Goal: Complete application form

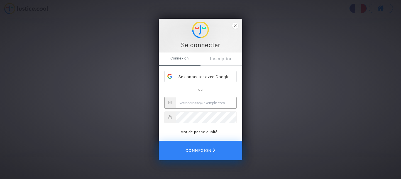
type input "leomyl@gmail.com"
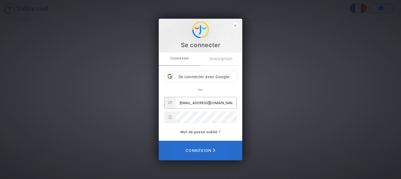
click at [205, 151] on span "Connexion" at bounding box center [200, 150] width 30 height 12
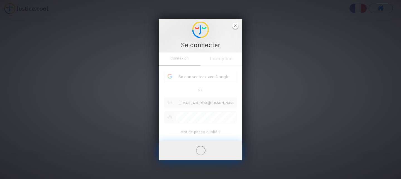
click at [236, 25] on icon "close" at bounding box center [235, 25] width 3 height 3
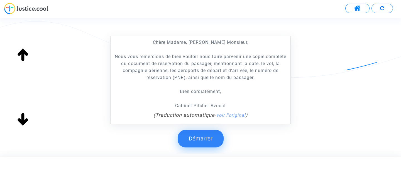
scroll to position [139, 0]
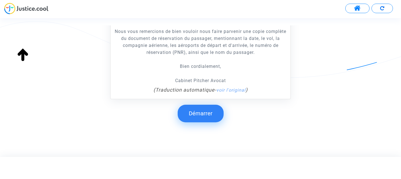
click at [206, 116] on button "Démarrer" at bounding box center [201, 112] width 46 height 17
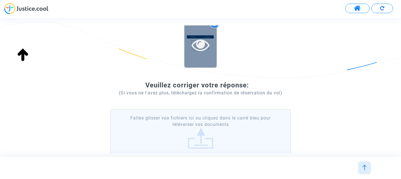
scroll to position [56, 0]
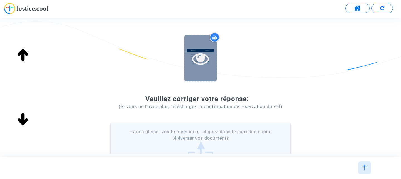
click at [204, 61] on icon at bounding box center [201, 58] width 18 height 18
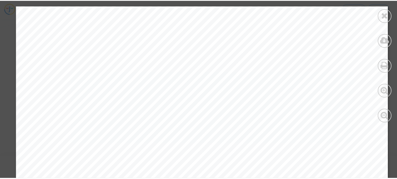
scroll to position [0, 0]
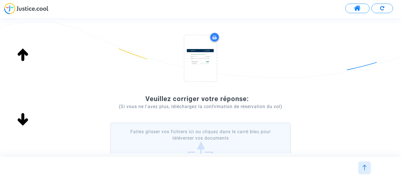
scroll to position [111, 0]
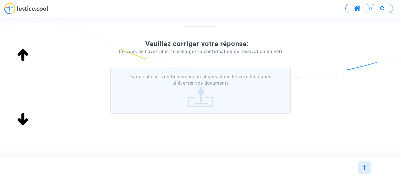
click at [198, 96] on label "Faites glisser vos fichiers ici ou cliquez dans le carré bleu pour téléverser v…" at bounding box center [200, 90] width 180 height 46
click at [0, 0] on input "Faites glisser vos fichiers ici ou cliquez dans le carré bleu pour téléverser v…" at bounding box center [0, 0] width 0 height 0
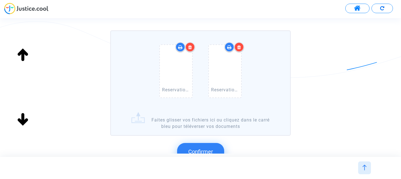
scroll to position [166, 0]
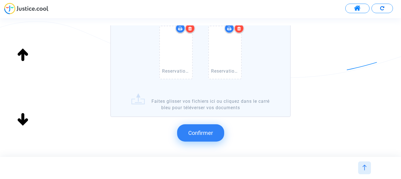
click at [153, 104] on label "Reservation Confirmée Edreams Leonardo vol 27 juillet 2025.pdf Reservation Edre…" at bounding box center [200, 64] width 180 height 105
click at [0, 0] on input "Reservation Confirmée Edreams Leonardo vol 27 juillet 2025.pdf Reservation Edre…" at bounding box center [0, 0] width 0 height 0
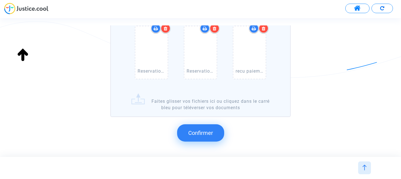
click at [192, 134] on span "Confirmer" at bounding box center [200, 132] width 25 height 7
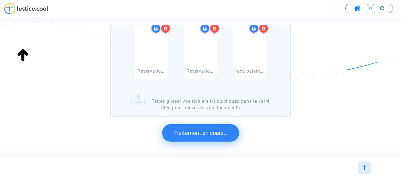
scroll to position [116, 0]
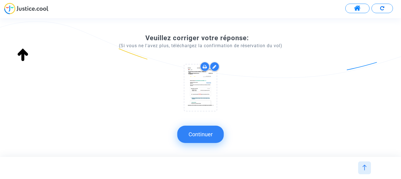
click at [194, 137] on button "Continuer" at bounding box center [200, 133] width 47 height 17
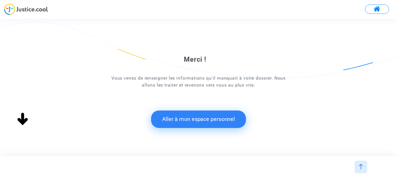
scroll to position [28, 0]
click at [189, 117] on button "Aller à mon espace personnel" at bounding box center [201, 118] width 96 height 17
